Goal: Transaction & Acquisition: Purchase product/service

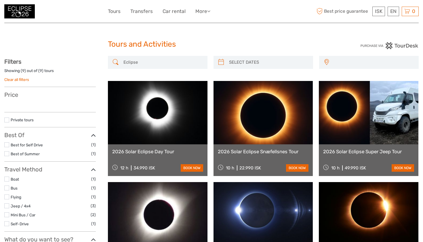
select select
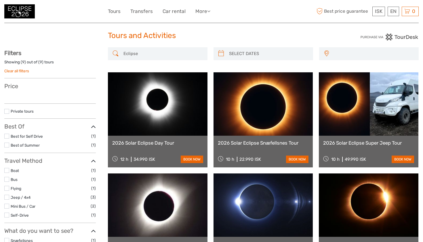
select select
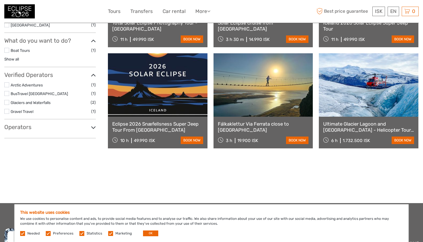
scroll to position [242, 0]
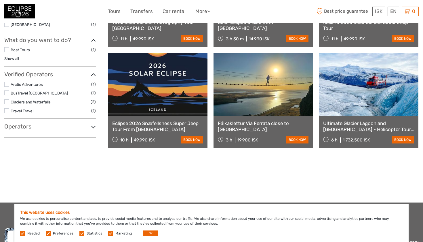
click at [8, 90] on label at bounding box center [6, 92] width 5 height 5
click at [0, 0] on input "checkbox" at bounding box center [0, 0] width 0 height 0
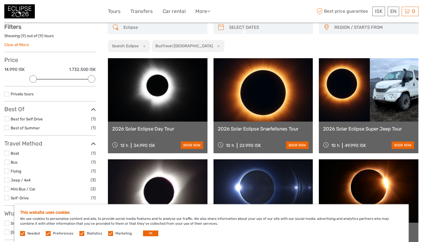
scroll to position [33, 0]
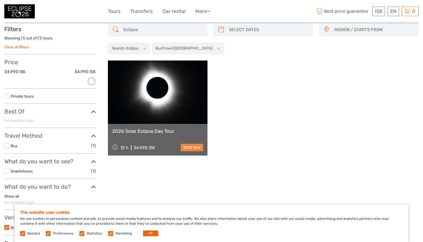
click at [190, 148] on link "book now" at bounding box center [192, 147] width 22 height 7
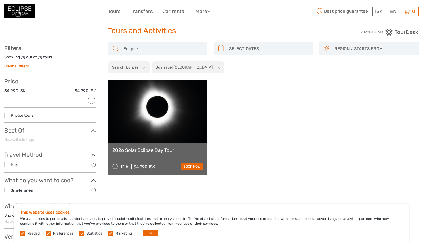
scroll to position [13, 0]
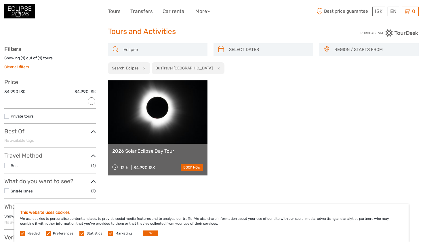
scroll to position [33, 0]
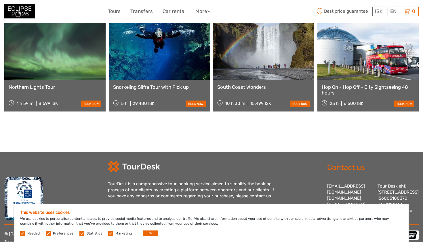
scroll to position [702, 0]
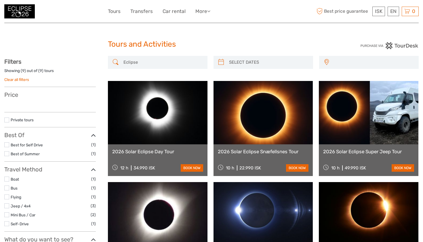
select select
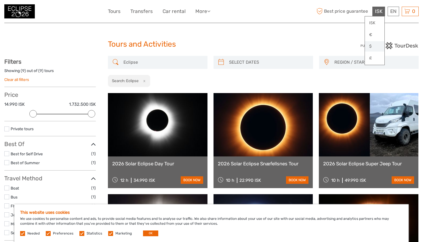
click at [369, 46] on link "$" at bounding box center [375, 46] width 20 height 10
